Goal: Check status: Check status

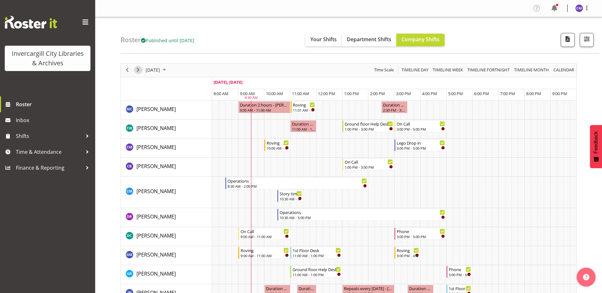
click at [135, 72] on span "Next" at bounding box center [138, 70] width 8 height 8
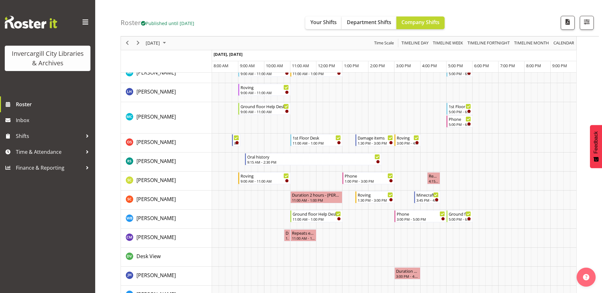
scroll to position [317, 0]
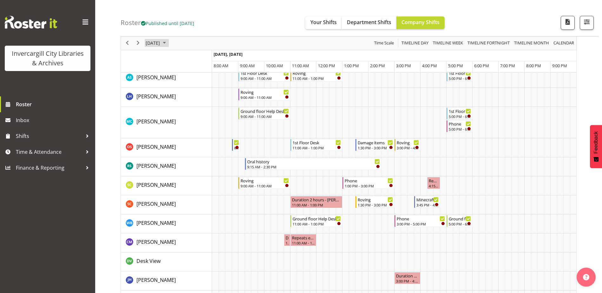
click at [152, 44] on span "[DATE]" at bounding box center [153, 43] width 16 height 8
click at [202, 89] on span "10" at bounding box center [203, 92] width 10 height 10
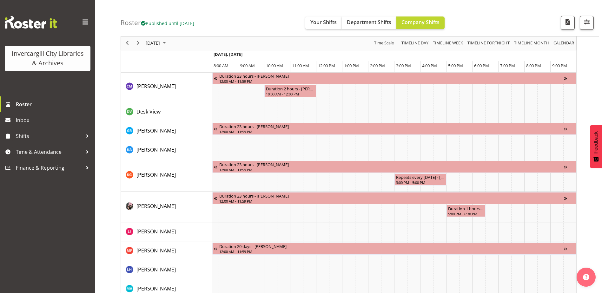
scroll to position [571, 0]
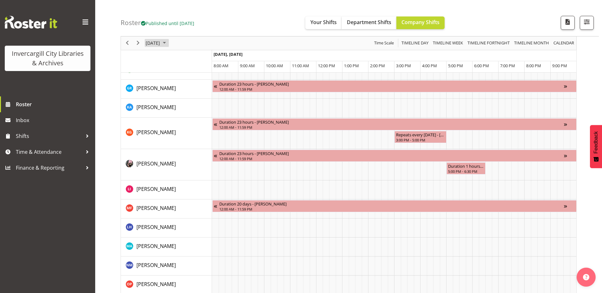
click at [160, 41] on span "[DATE]" at bounding box center [153, 43] width 16 height 8
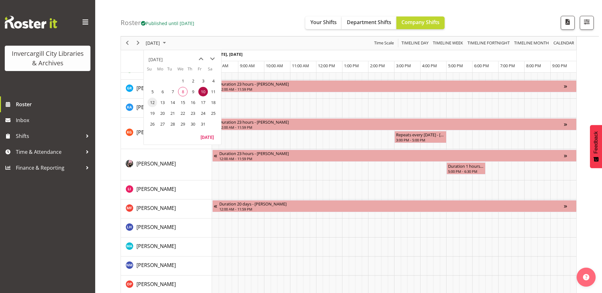
click at [154, 100] on span "12" at bounding box center [152, 103] width 10 height 10
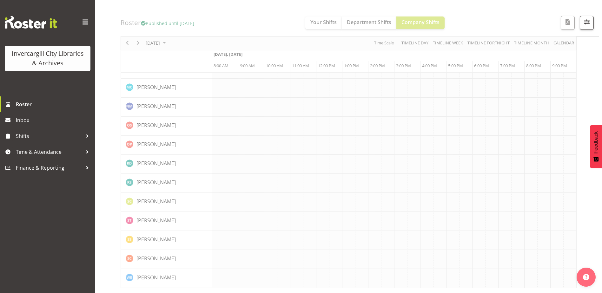
scroll to position [555, 0]
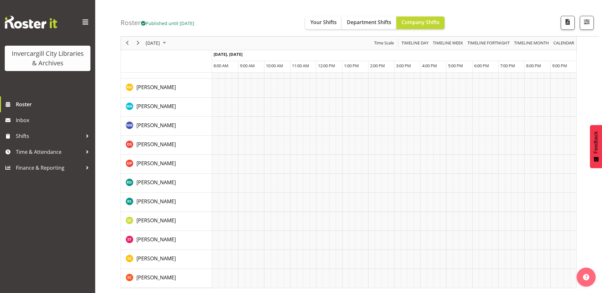
click at [153, 36] on div "Roster Published until [DATE] Your Shifts Department Shifts Company Shifts All …" at bounding box center [360, 18] width 478 height 36
click at [157, 39] on div "[DATE]" at bounding box center [156, 42] width 26 height 13
click at [174, 92] on span "7" at bounding box center [173, 92] width 10 height 10
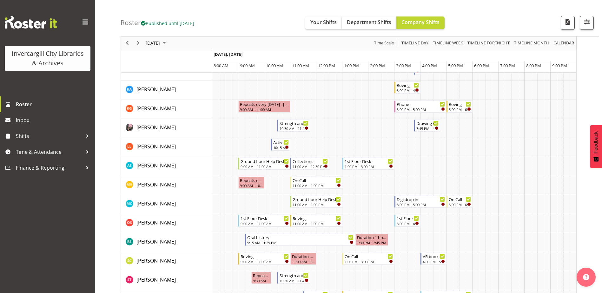
scroll to position [476, 0]
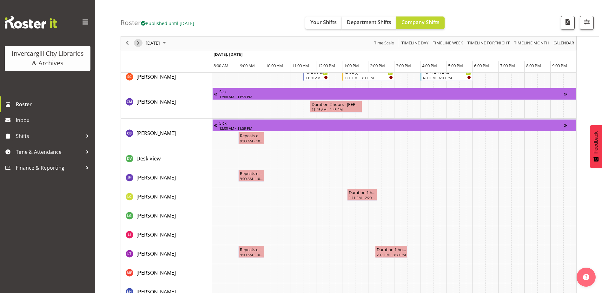
drag, startPoint x: 136, startPoint y: 41, endPoint x: 136, endPoint y: 55, distance: 14.3
click at [136, 41] on span "Next" at bounding box center [138, 43] width 8 height 8
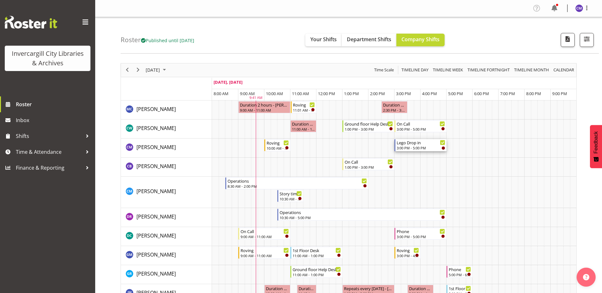
click at [431, 146] on div "3:00 PM - 5:00 PM" at bounding box center [420, 147] width 49 height 5
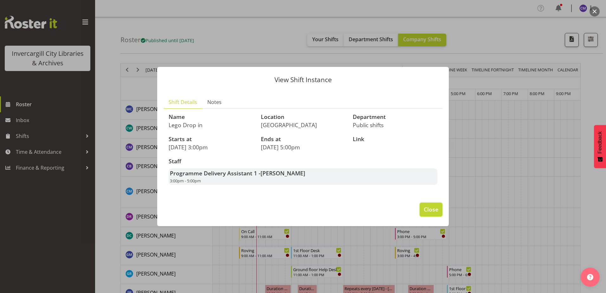
click at [436, 205] on span "Close" at bounding box center [431, 209] width 15 height 8
